Goal: Information Seeking & Learning: Check status

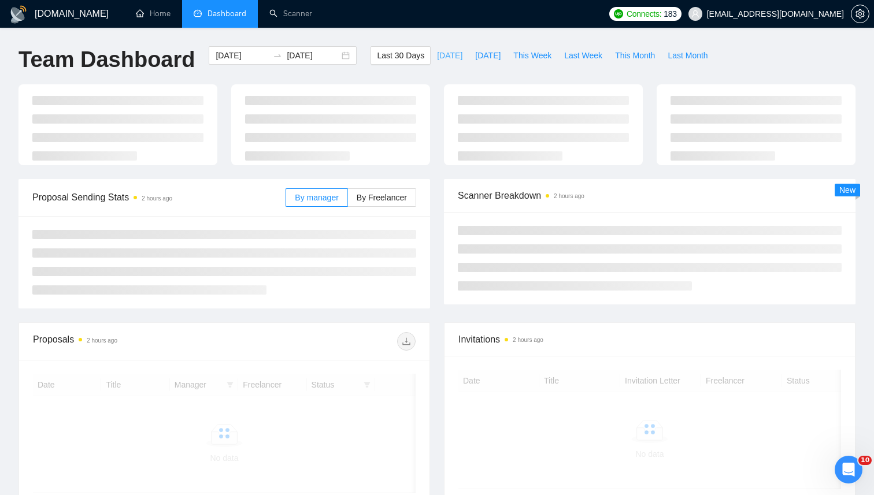
click at [444, 59] on span "[DATE]" at bounding box center [449, 55] width 25 height 13
type input "[DATE]"
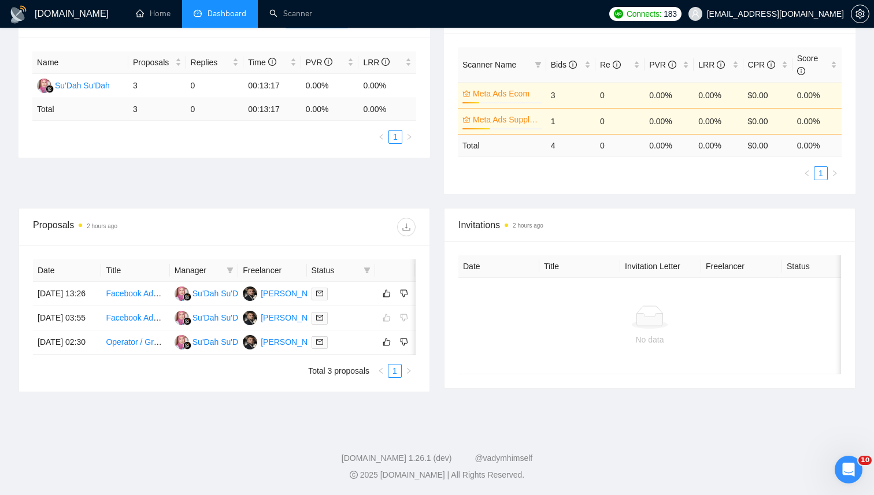
scroll to position [236, 0]
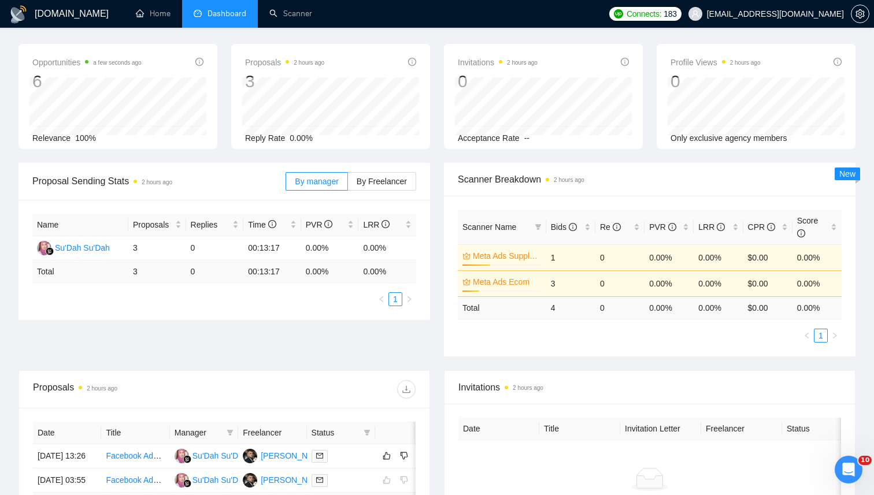
scroll to position [40, 0]
click at [549, 253] on td "1" at bounding box center [570, 258] width 49 height 26
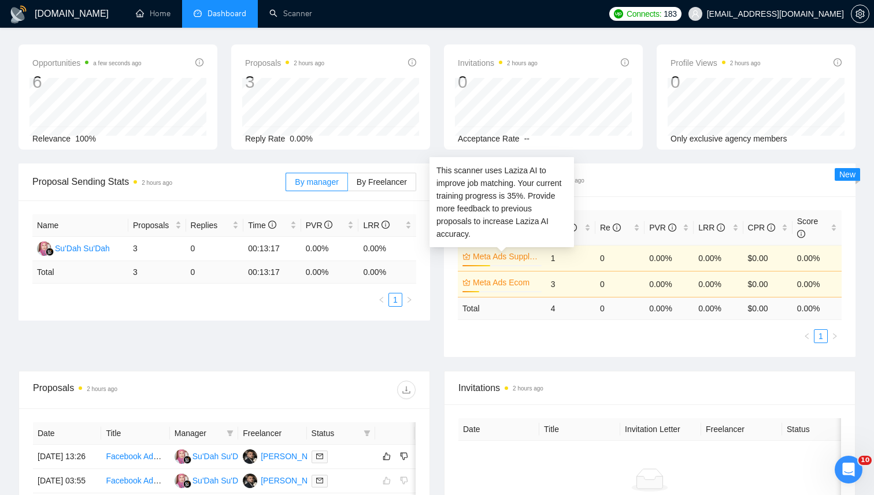
click at [508, 256] on link "Meta Ads Supplements" at bounding box center [506, 256] width 66 height 13
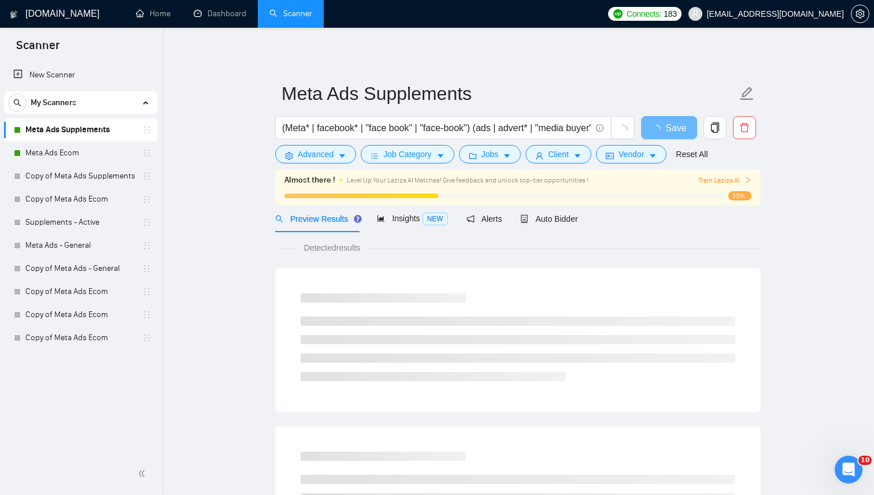
click at [62, 14] on h1 "[DOMAIN_NAME]" at bounding box center [62, 14] width 74 height 28
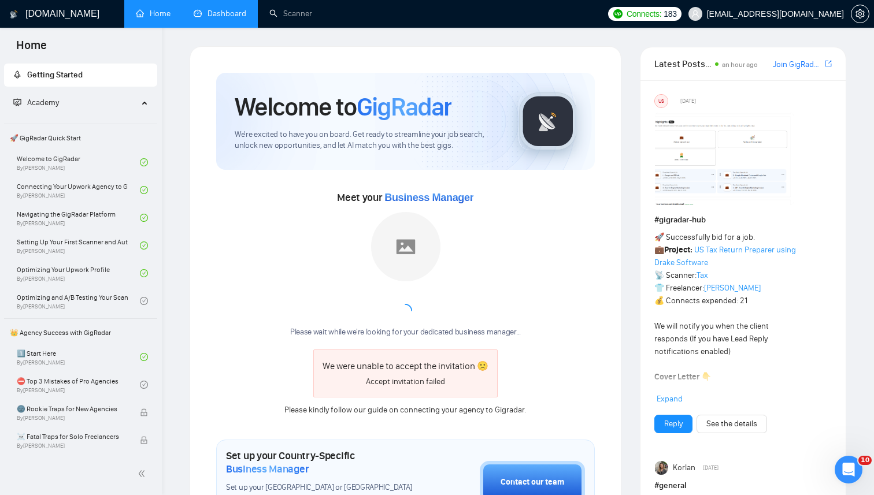
click at [224, 17] on link "Dashboard" at bounding box center [220, 14] width 53 height 10
